Goal: Navigation & Orientation: Find specific page/section

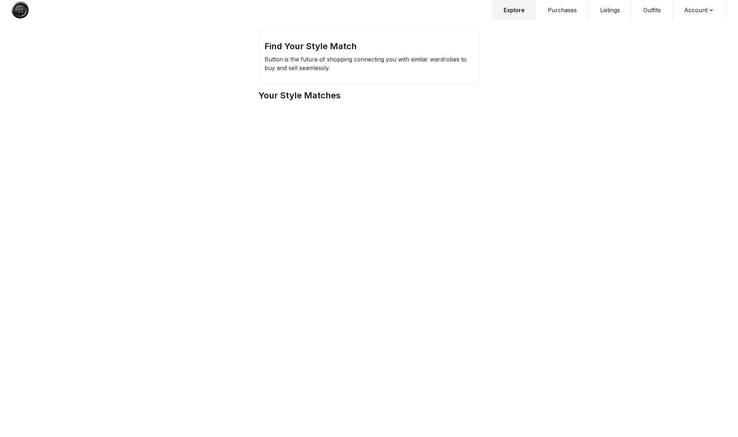
click at [308, 98] on h2 "Your Style Matches" at bounding box center [368, 95] width 221 height 11
click at [708, 8] on icon at bounding box center [711, 9] width 7 height 7
click at [689, 38] on span "Sign out" at bounding box center [694, 36] width 63 height 13
click at [691, 39] on span "Sign out" at bounding box center [694, 36] width 63 height 13
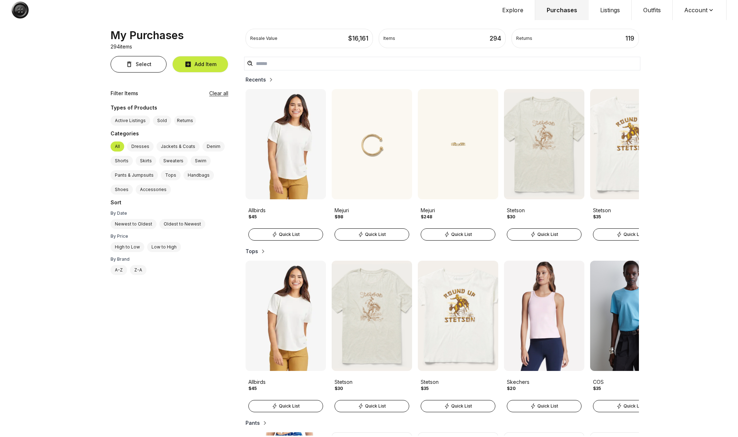
click at [516, 13] on button "Explore" at bounding box center [513, 10] width 45 height 20
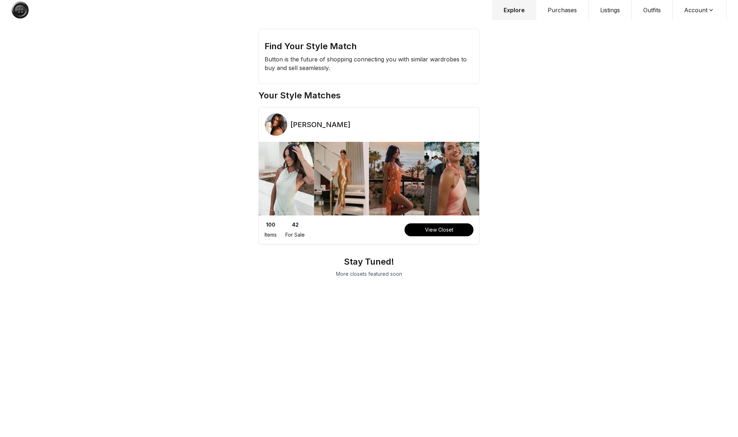
click at [433, 230] on button "View Closet" at bounding box center [439, 229] width 69 height 13
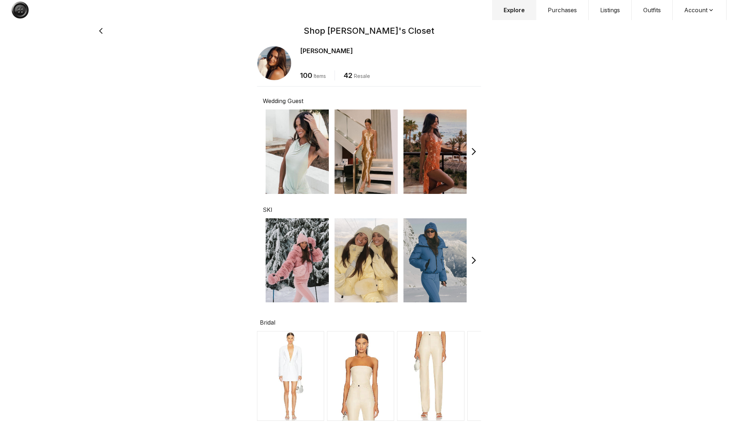
click at [304, 274] on img at bounding box center [297, 260] width 63 height 84
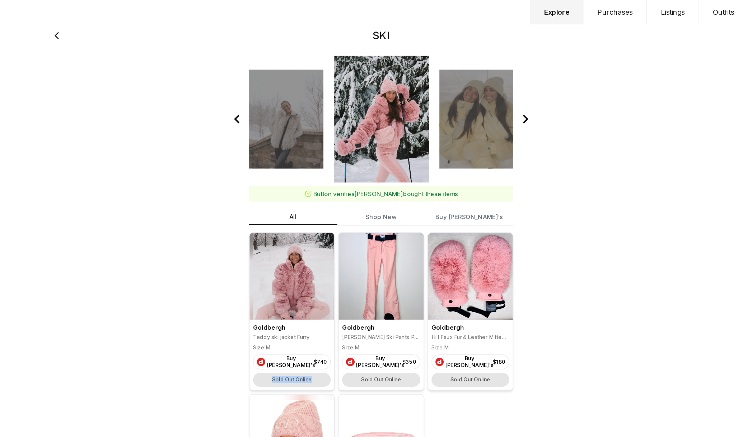
drag, startPoint x: 219, startPoint y: 316, endPoint x: 273, endPoint y: 313, distance: 54.3
click at [273, 313] on div "Sold Out Online" at bounding box center [295, 313] width 64 height 11
drag, startPoint x: 227, startPoint y: 169, endPoint x: 241, endPoint y: 171, distance: 14.1
click at [254, 171] on div "Button verifies Helen bought these items All Shop New Buy Helen's Goldbergh Ted…" at bounding box center [369, 228] width 230 height 456
click at [536, 14] on button "Purchases" at bounding box center [562, 10] width 52 height 20
